Goal: Task Accomplishment & Management: Manage account settings

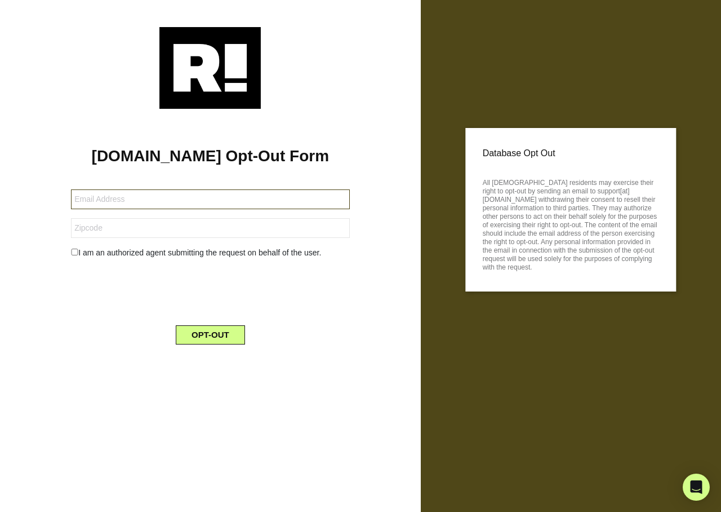
type input "[EMAIL_ADDRESS][DOMAIN_NAME]"
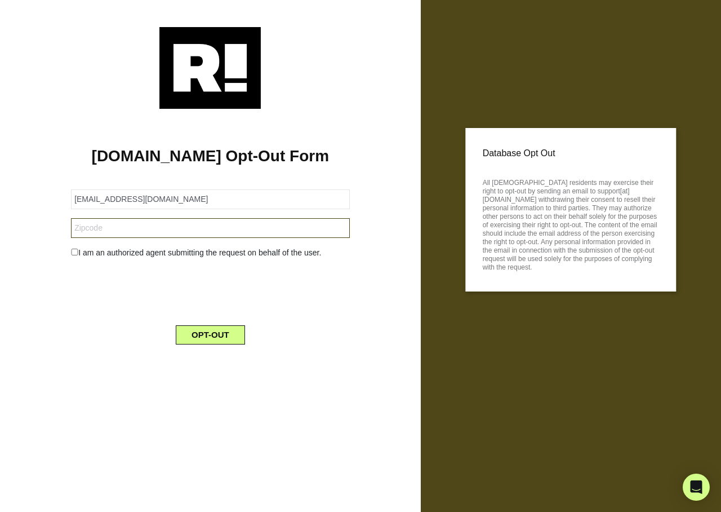
type input "62260"
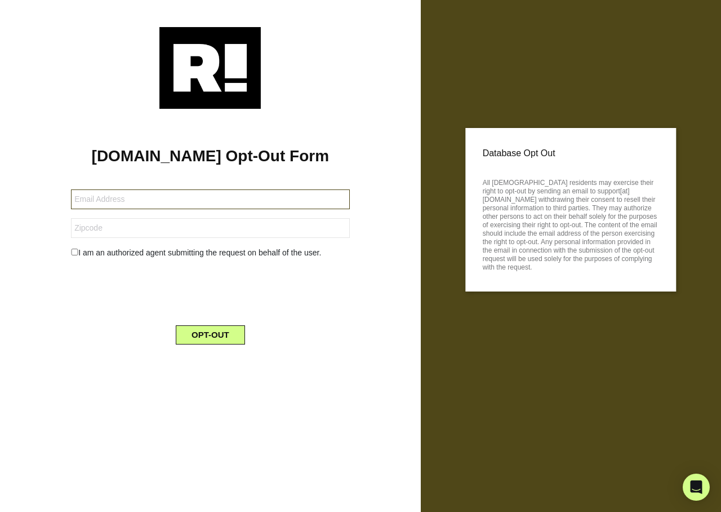
type input "olim316@gmail.com"
type input "38672"
